Goal: Task Accomplishment & Management: Use online tool/utility

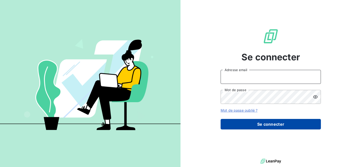
type input "[EMAIL_ADDRESS][DOMAIN_NAME]"
click at [265, 128] on button "Se connecter" at bounding box center [270, 124] width 100 height 11
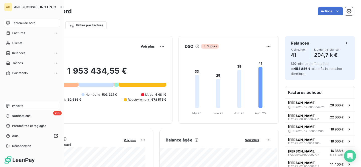
click at [32, 107] on div "Imports" at bounding box center [32, 106] width 56 height 8
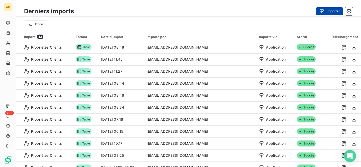
click at [327, 12] on button "Importer" at bounding box center [329, 11] width 27 height 8
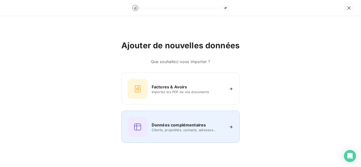
click at [180, 124] on h6 "Données complémentaires" at bounding box center [179, 125] width 54 height 6
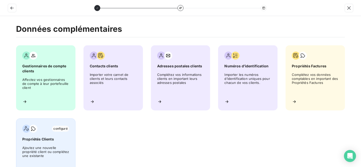
click at [48, 143] on div "configuré Propriétés Clients Ajoutez une nouvelle propriété client ou complétez…" at bounding box center [45, 151] width 59 height 65
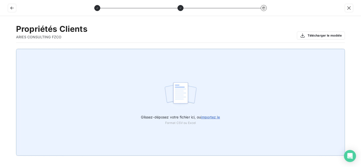
click at [206, 116] on span "importez le" at bounding box center [210, 117] width 19 height 4
click at [0, 49] on input "Glissez-déposez votre fichier ici, ou importez le" at bounding box center [0, 49] width 0 height 0
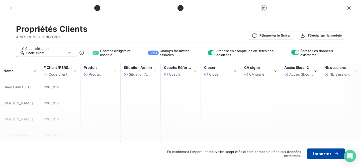
click at [325, 155] on button "Importer" at bounding box center [326, 154] width 38 height 11
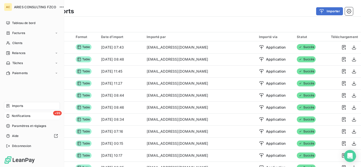
click at [14, 117] on span "Notifications" at bounding box center [21, 116] width 19 height 5
